Goal: Task Accomplishment & Management: Use online tool/utility

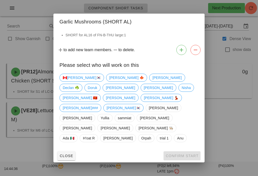
scroll to position [8, 0]
click at [144, 92] on span "Harleen" at bounding box center [158, 88] width 29 height 8
click at [193, 154] on span "Confirm Start" at bounding box center [182, 156] width 33 height 4
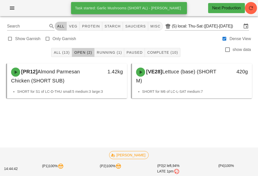
click at [118, 50] on span "Running (1)" at bounding box center [109, 52] width 25 height 4
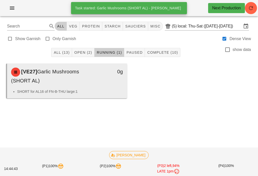
click at [87, 73] on div "[VE27] Garlic Mushrooms (SHORT AL)" at bounding box center [52, 76] width 89 height 23
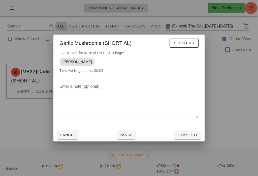
click at [193, 133] on span "Complete" at bounding box center [188, 135] width 22 height 4
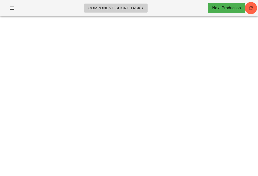
click at [154, 100] on div "Component Short Tasks Next Production Search All veg protein starch sauciers mi…" at bounding box center [129, 88] width 258 height 176
click at [258, 4] on div "Component Short Tasks Next Production" at bounding box center [129, 8] width 258 height 16
click at [251, 8] on icon "button" at bounding box center [251, 8] width 6 height 6
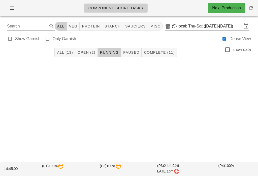
click at [90, 49] on button "Open (2)" at bounding box center [86, 52] width 22 height 9
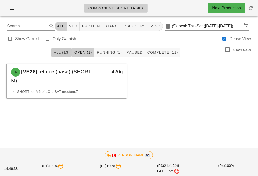
click at [60, 50] on span "All (13)" at bounding box center [61, 52] width 16 height 4
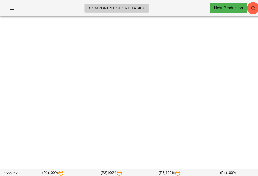
scroll to position [8, 0]
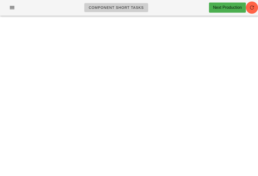
click at [252, 13] on button "button" at bounding box center [251, 8] width 12 height 12
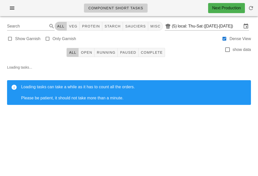
scroll to position [1, 0]
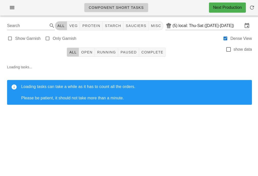
click at [248, 5] on icon "button" at bounding box center [251, 8] width 6 height 6
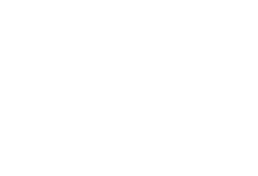
scroll to position [1, 0]
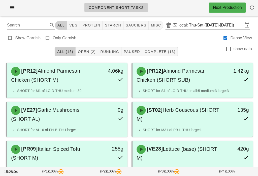
click at [86, 54] on button "Open (2)" at bounding box center [86, 51] width 22 height 9
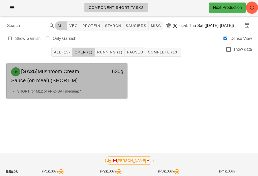
click at [91, 78] on div "[SA25] Mushroom Cream Sauce (on meal) (SHORT M)" at bounding box center [52, 76] width 89 height 23
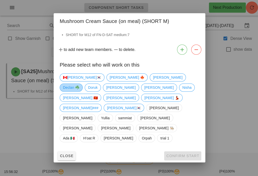
click at [79, 92] on span "Declan ☘️" at bounding box center [71, 88] width 16 height 8
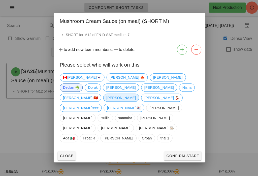
click at [131, 101] on span "[PERSON_NAME]" at bounding box center [120, 98] width 29 height 8
click at [79, 90] on span "Declan ☘️" at bounding box center [71, 88] width 16 height 8
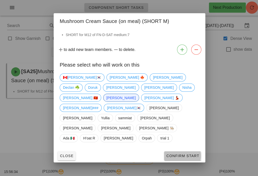
click at [183, 151] on button "Confirm Start" at bounding box center [182, 155] width 37 height 9
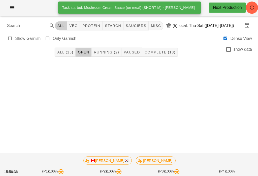
click at [108, 49] on button "Running (2)" at bounding box center [106, 52] width 30 height 9
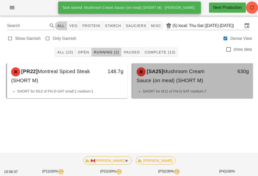
click at [170, 91] on li "SHORT for M12 of FN-D-SAT medium:7" at bounding box center [195, 92] width 106 height 6
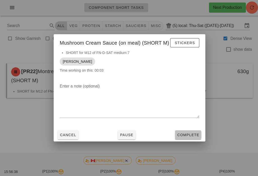
click at [188, 135] on span "Complete" at bounding box center [188, 135] width 22 height 4
